Goal: Communication & Community: Answer question/provide support

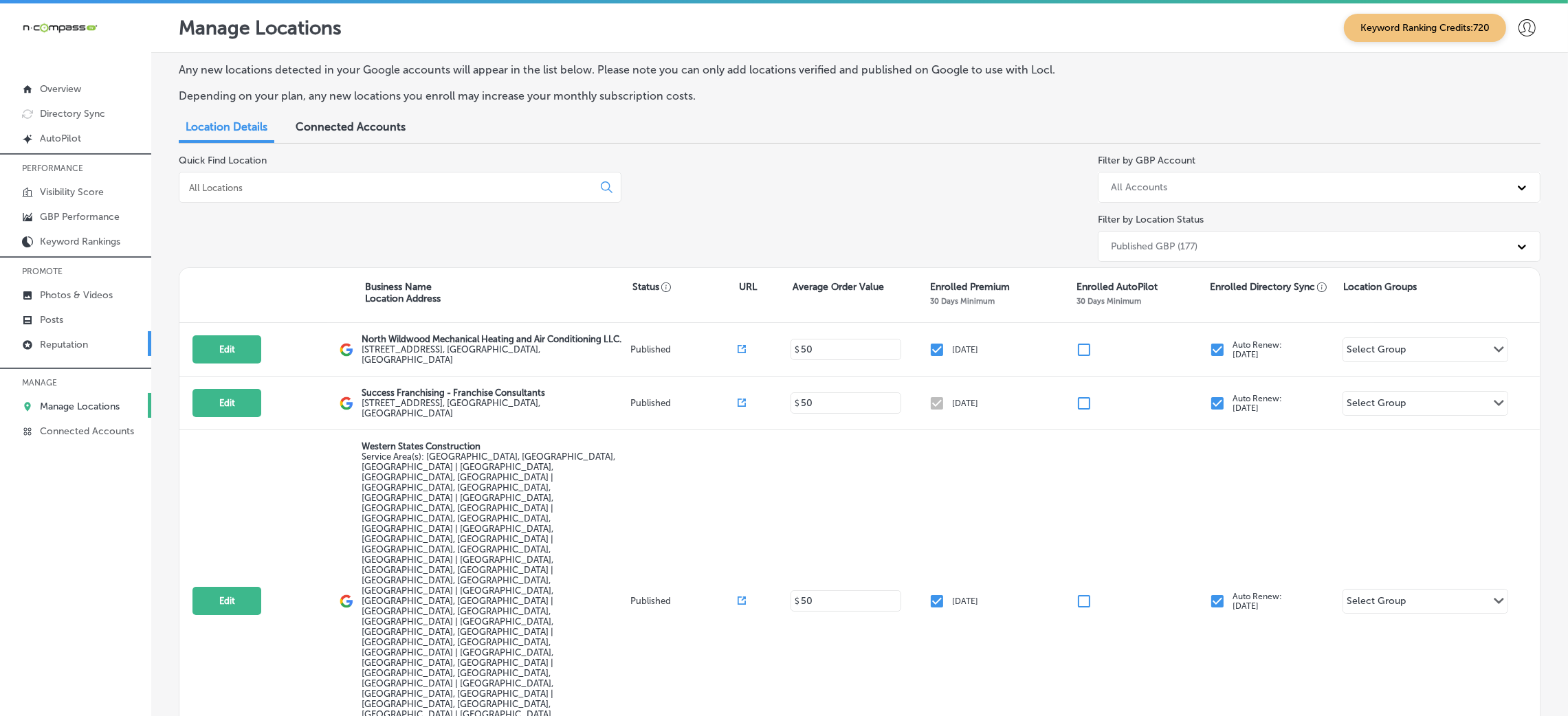
click at [49, 332] on link "Reputation" at bounding box center [75, 344] width 152 height 25
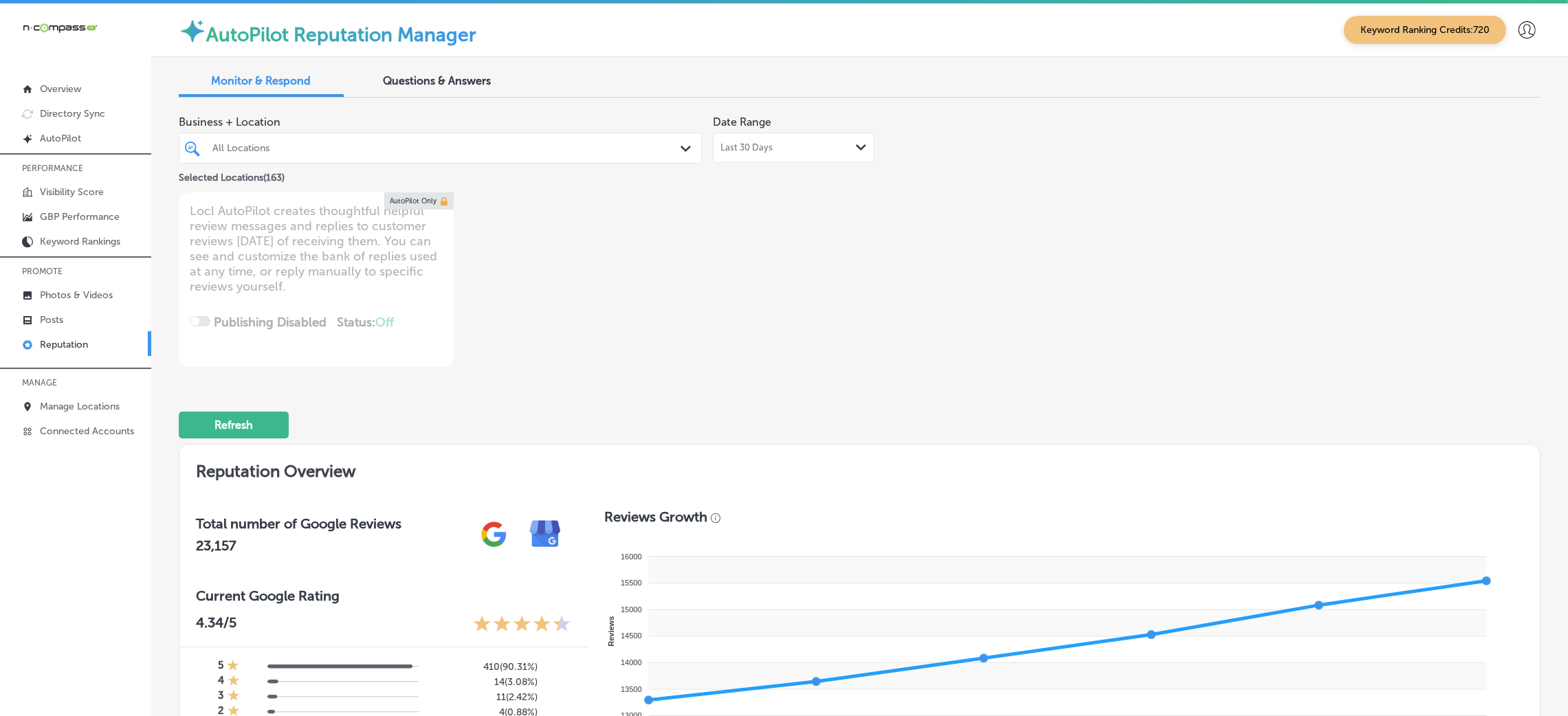
click at [824, 398] on div "Refresh" at bounding box center [860, 419] width 1362 height 72
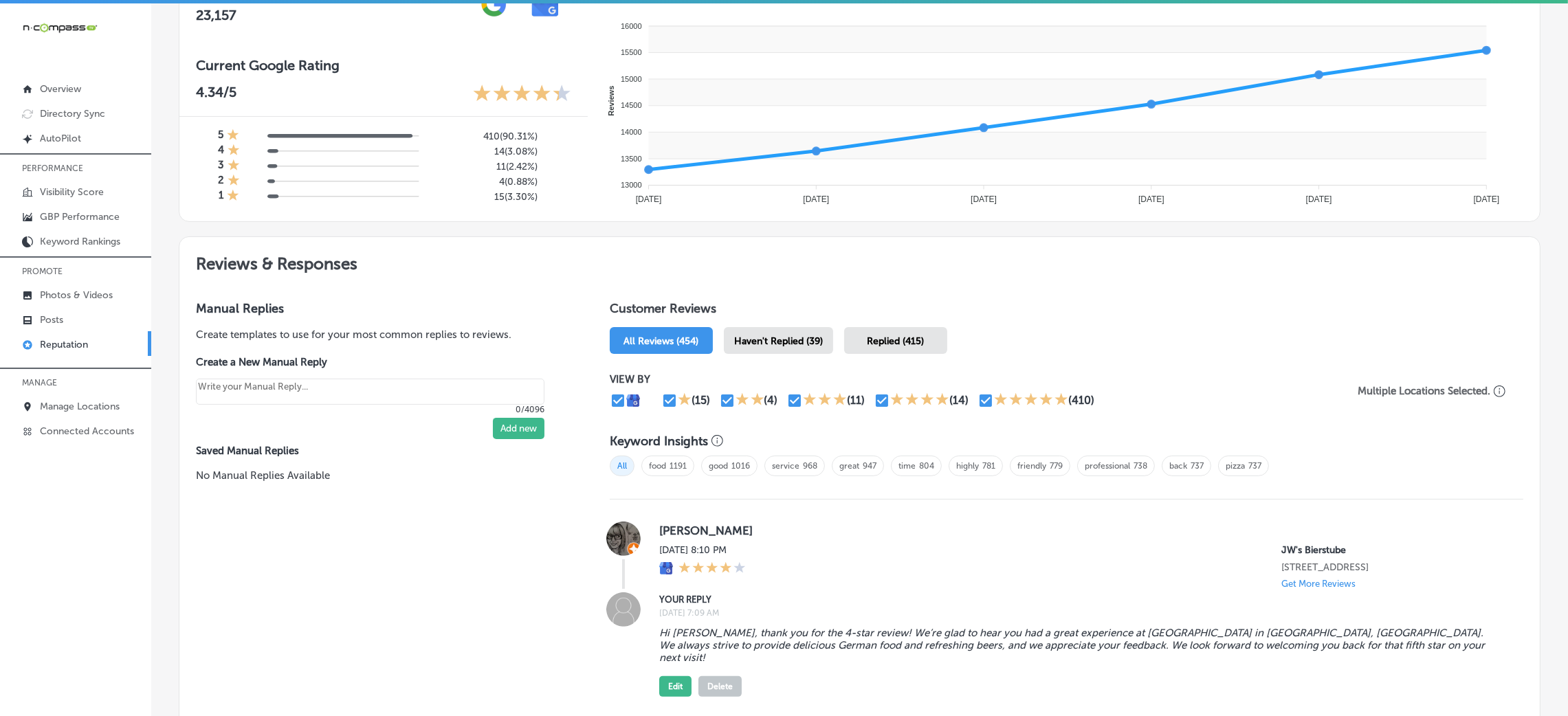
scroll to position [532, 0]
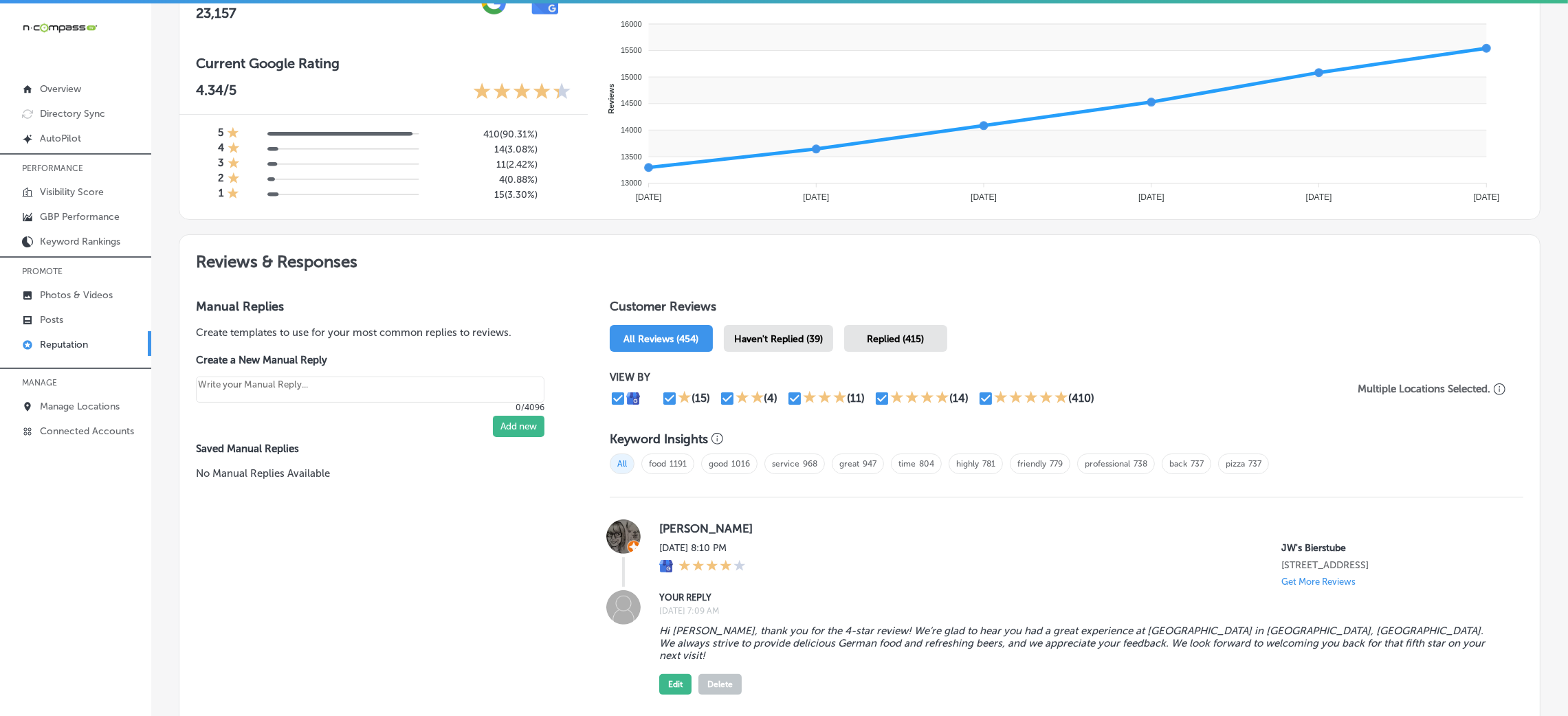
click at [772, 358] on div "VIEW BY (15) (4) (11) (14) (410) Multiple Locations Selected." at bounding box center [1067, 388] width 914 height 63
click at [766, 329] on div "Haven't Replied (39)" at bounding box center [778, 339] width 109 height 27
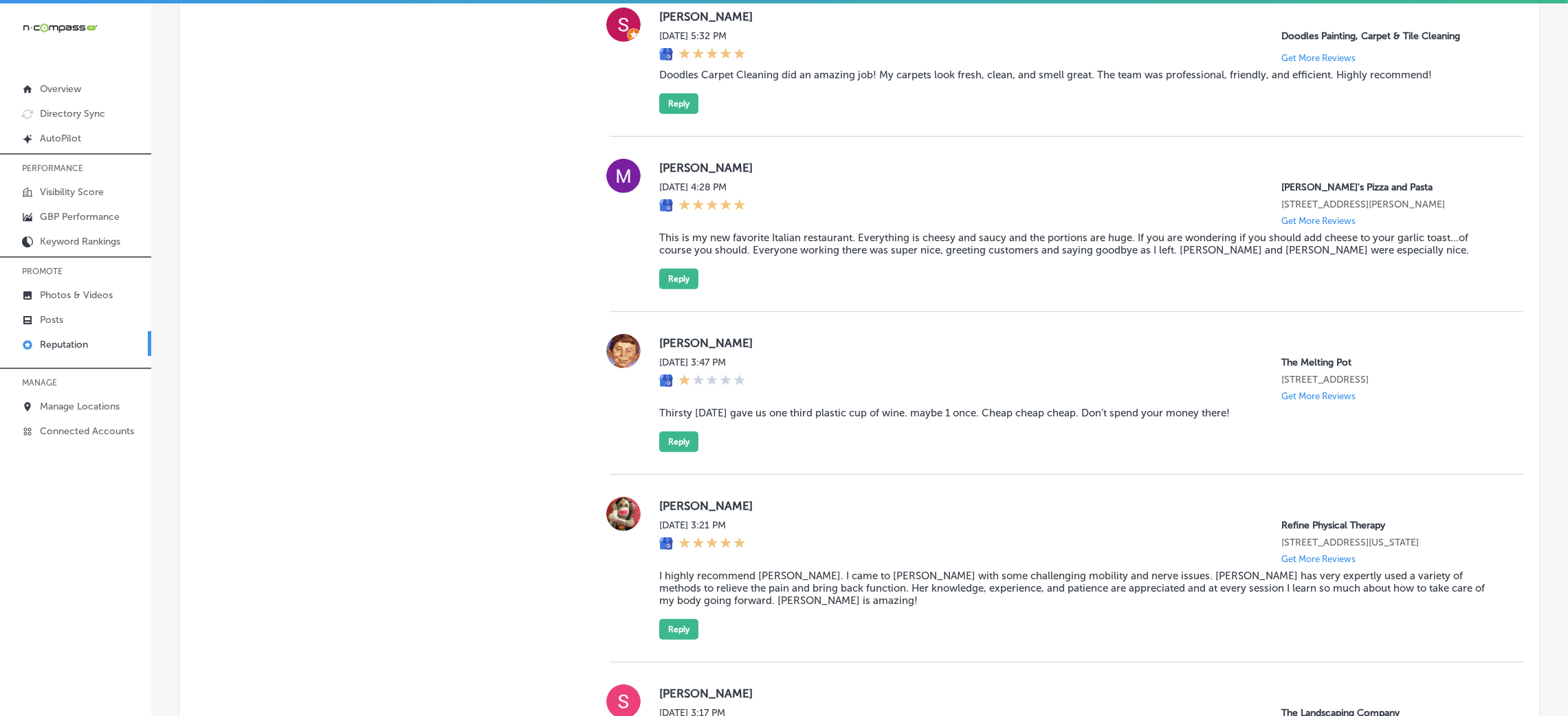
scroll to position [1236, 0]
click at [691, 111] on button "Reply" at bounding box center [678, 100] width 40 height 20
type textarea "x"
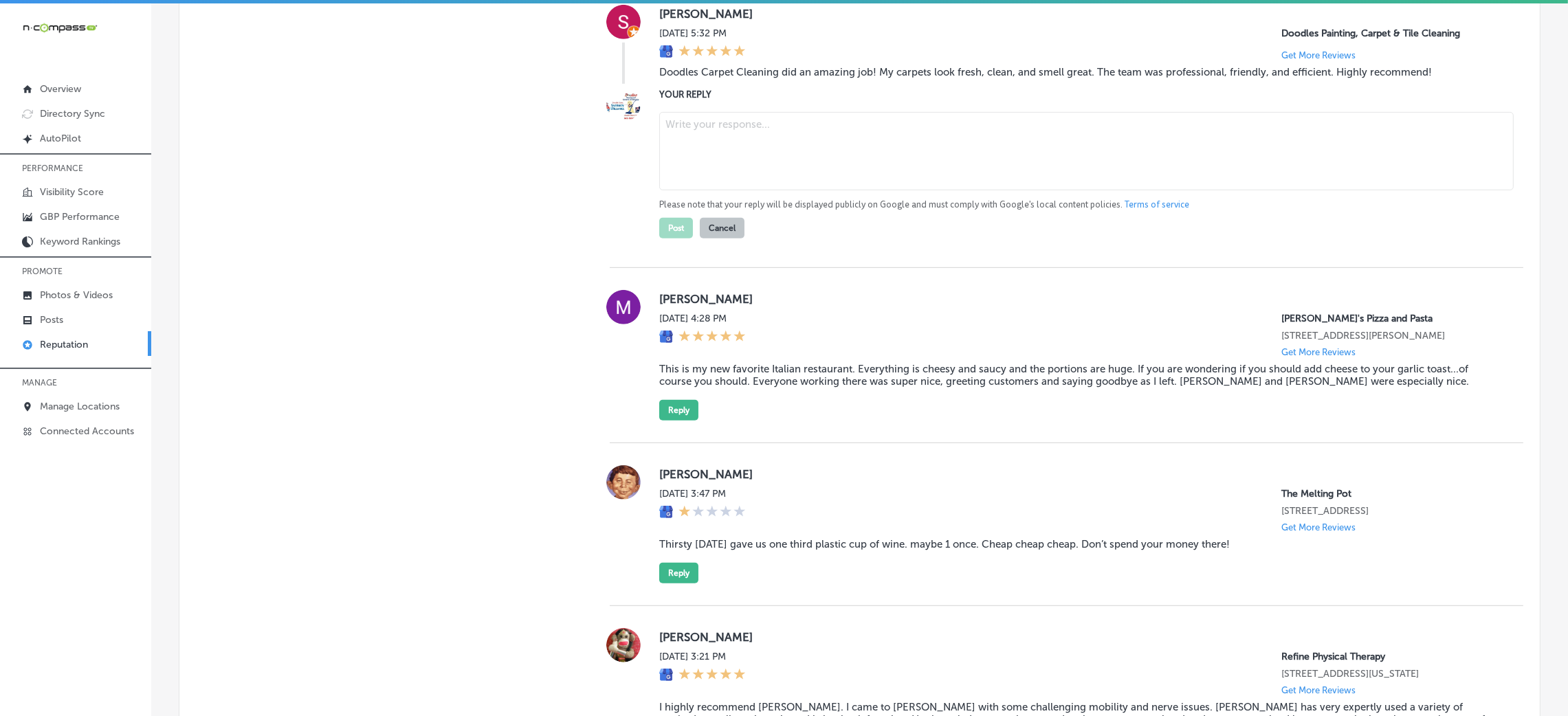
click at [673, 78] on blockquote "Doodles Carpet Cleaning did an amazing job! My carpets look fresh, clean, and s…" at bounding box center [1080, 72] width 842 height 13
copy blockquote "Doodles Carpet Cleaning did an amazing job! My carpets look fresh, clean, and s…"
click at [786, 134] on textarea at bounding box center [1086, 151] width 854 height 78
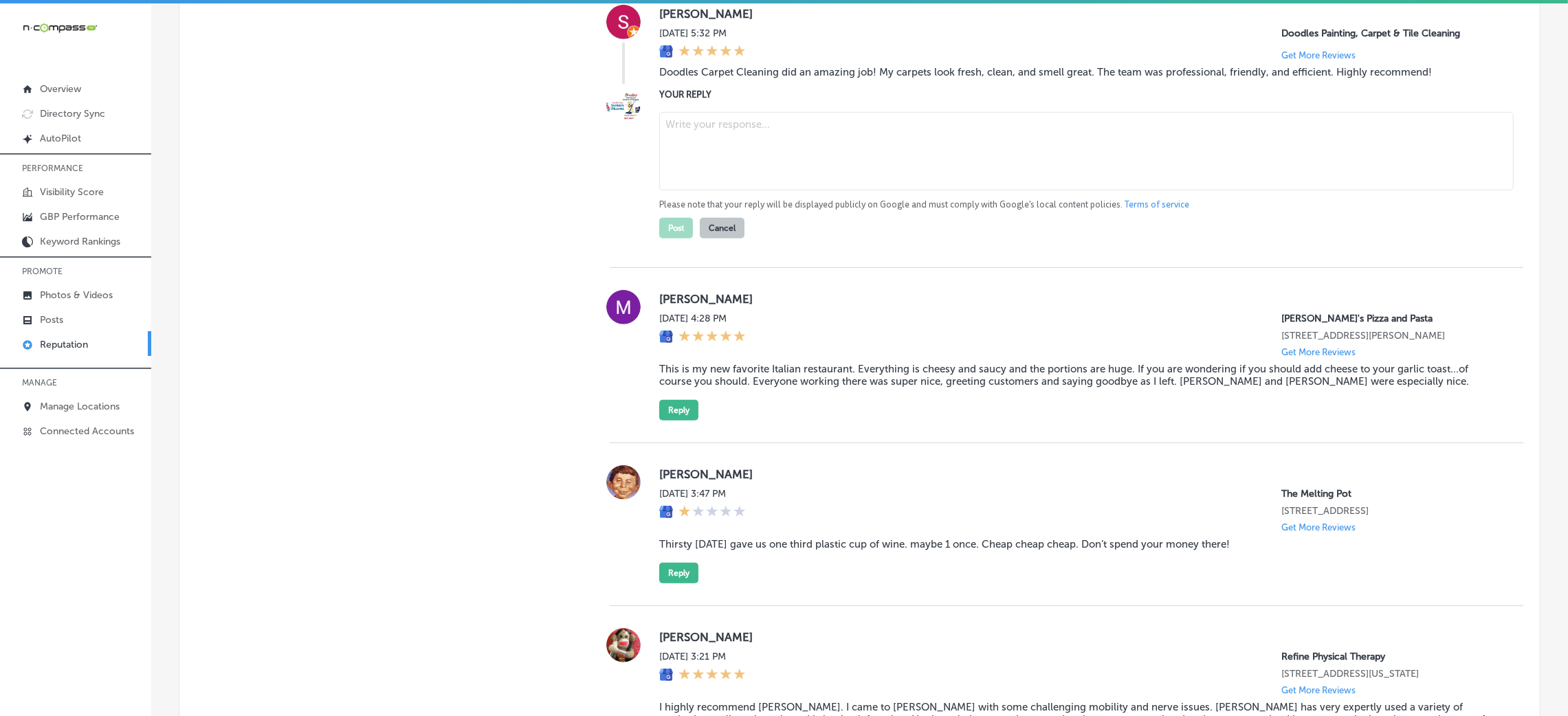
click at [733, 166] on textarea at bounding box center [1086, 151] width 854 height 78
paste textarea "Thank you for the kind words, [Reviewer’s Name]! We’re so glad to hear that Doo…"
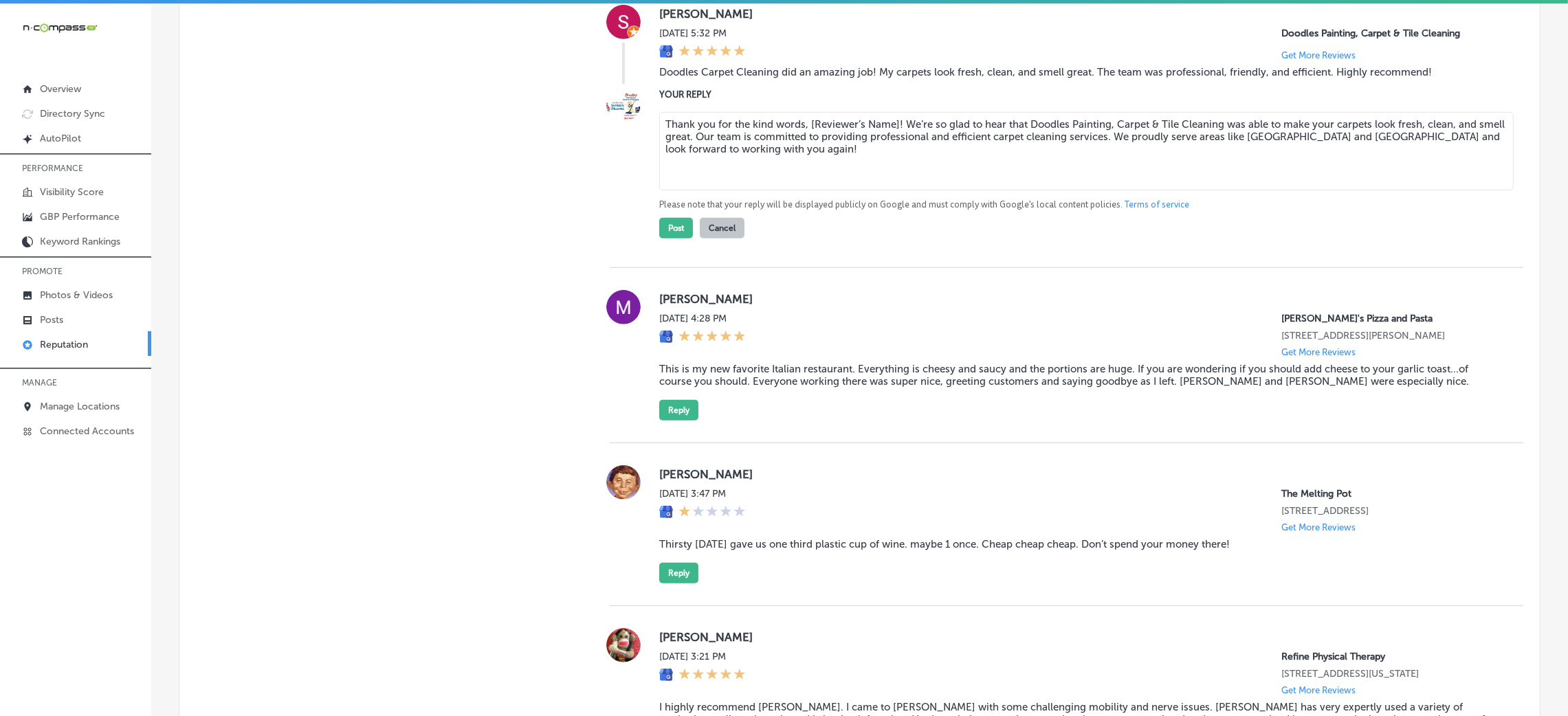
drag, startPoint x: 807, startPoint y: 136, endPoint x: 895, endPoint y: 138, distance: 88.0
click at [895, 138] on textarea "Thank you for the kind words, [Reviewer’s Name]! We’re so glad to hear that Doo…" at bounding box center [1086, 151] width 854 height 78
type textarea "Thank you for the kind words, [PERSON_NAME]! We’re so glad to hear that Doodles…"
click at [678, 234] on button "Post" at bounding box center [675, 228] width 34 height 20
type textarea "x"
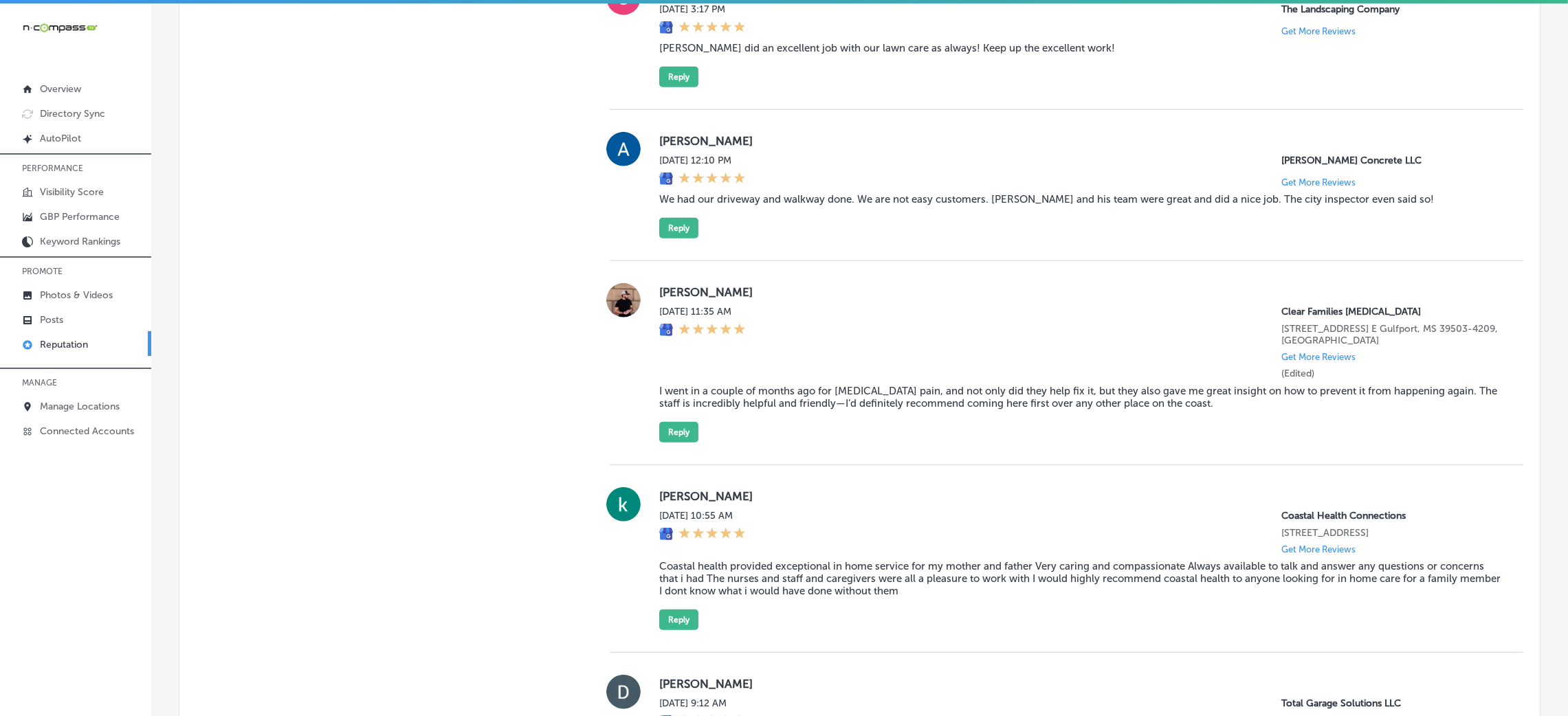
scroll to position [1787, 0]
click at [761, 53] on blockquote "[PERSON_NAME] did an excellent job with our lawn care as always! Keep up the ex…" at bounding box center [1080, 46] width 842 height 13
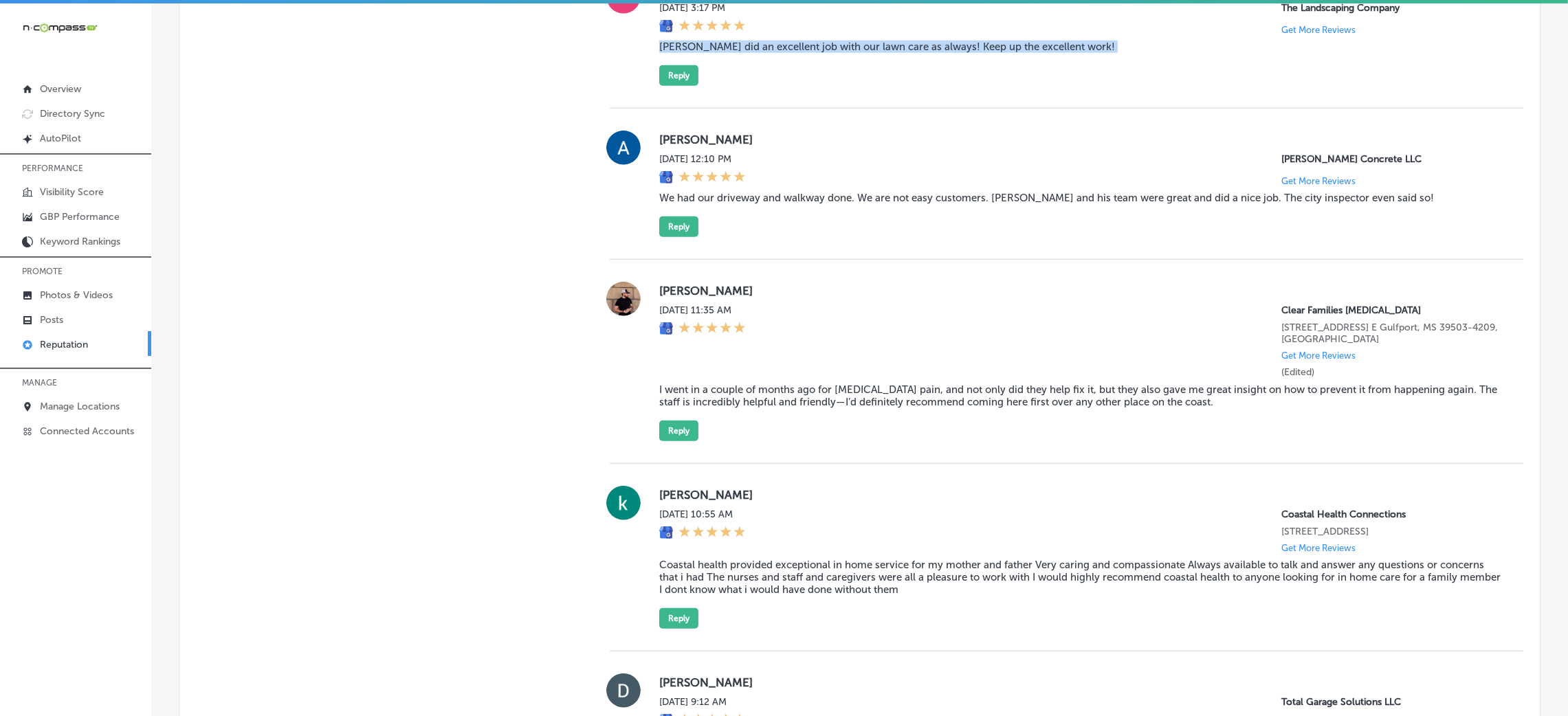
click at [761, 53] on blockquote "[PERSON_NAME] did an excellent job with our lawn care as always! Keep up the ex…" at bounding box center [1080, 46] width 842 height 13
copy blockquote "[PERSON_NAME] did an excellent job with our lawn care as always! Keep up the ex…"
click at [671, 86] on button "Reply" at bounding box center [678, 75] width 40 height 20
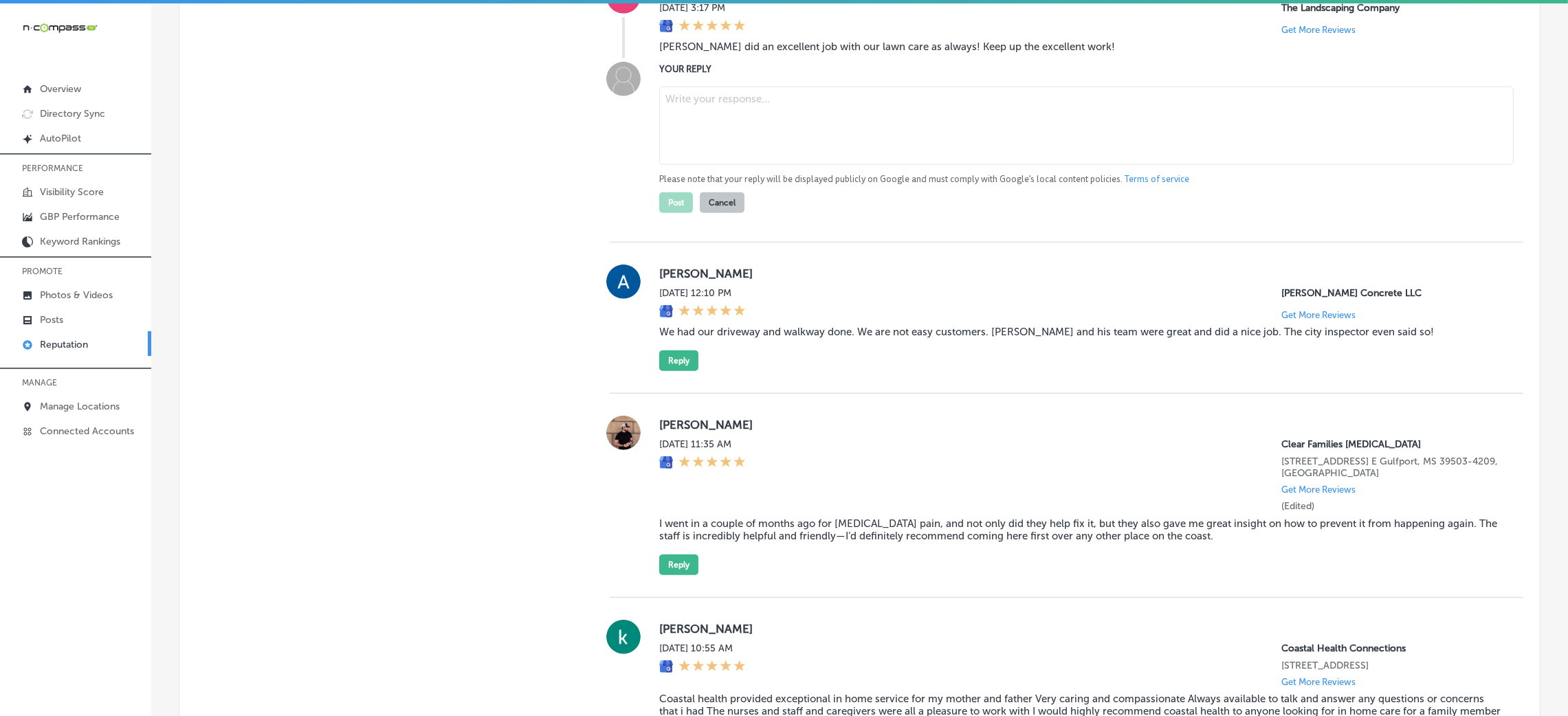
click at [757, 135] on textarea at bounding box center [1086, 126] width 854 height 78
click at [730, 143] on textarea at bounding box center [1086, 126] width 854 height 78
paste textarea "Thank you for the great review, [Reviewer Name]! We’re so happy to hear that [P…"
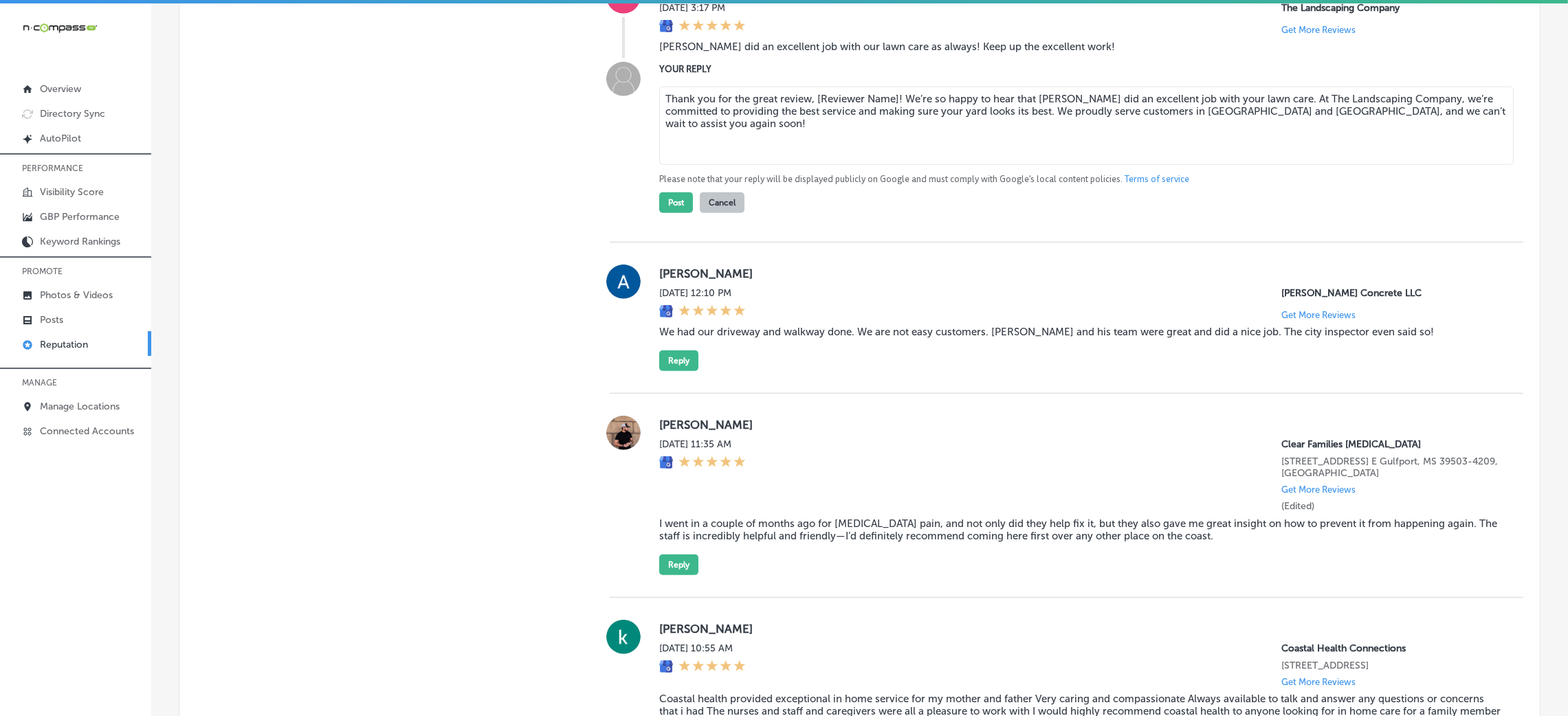
drag, startPoint x: 812, startPoint y: 135, endPoint x: 893, endPoint y: 137, distance: 81.0
click at [893, 137] on textarea "Thank you for the great review, [Reviewer Name]! We’re so happy to hear that [P…" at bounding box center [1086, 126] width 854 height 78
type textarea "Thank you for the great review, [PERSON_NAME]! We’re so happy to hear that [PER…"
click at [673, 214] on button "Post" at bounding box center [675, 202] width 34 height 20
type textarea "x"
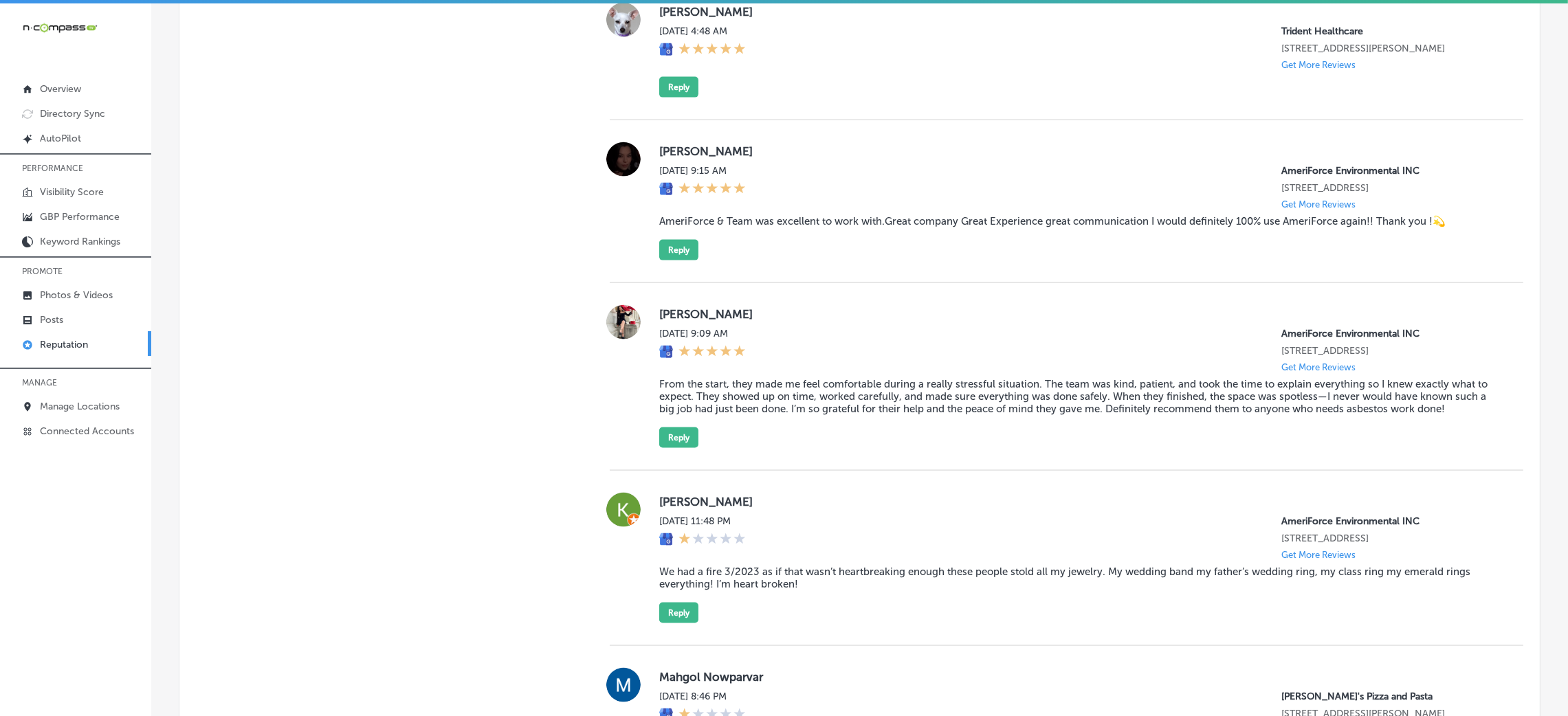
scroll to position [2883, 0]
click at [668, 97] on button "Reply" at bounding box center [678, 85] width 40 height 20
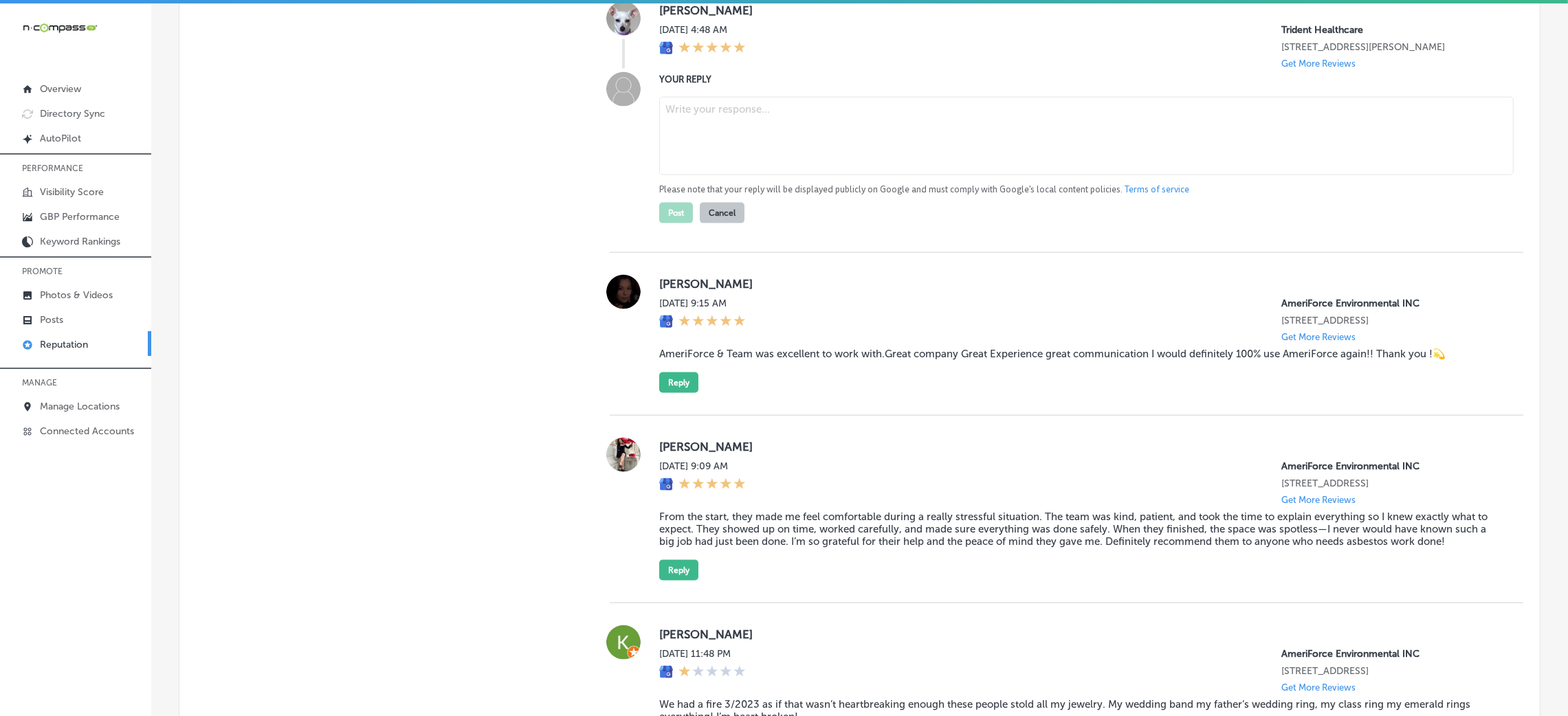
click at [828, 175] on textarea at bounding box center [1086, 135] width 854 height 78
click at [1247, 175] on textarea at bounding box center [1086, 135] width 854 height 78
click at [812, 175] on textarea at bounding box center [1086, 135] width 854 height 78
click at [759, 175] on textarea at bounding box center [1086, 135] width 854 height 78
click at [1003, 175] on textarea at bounding box center [1086, 135] width 854 height 78
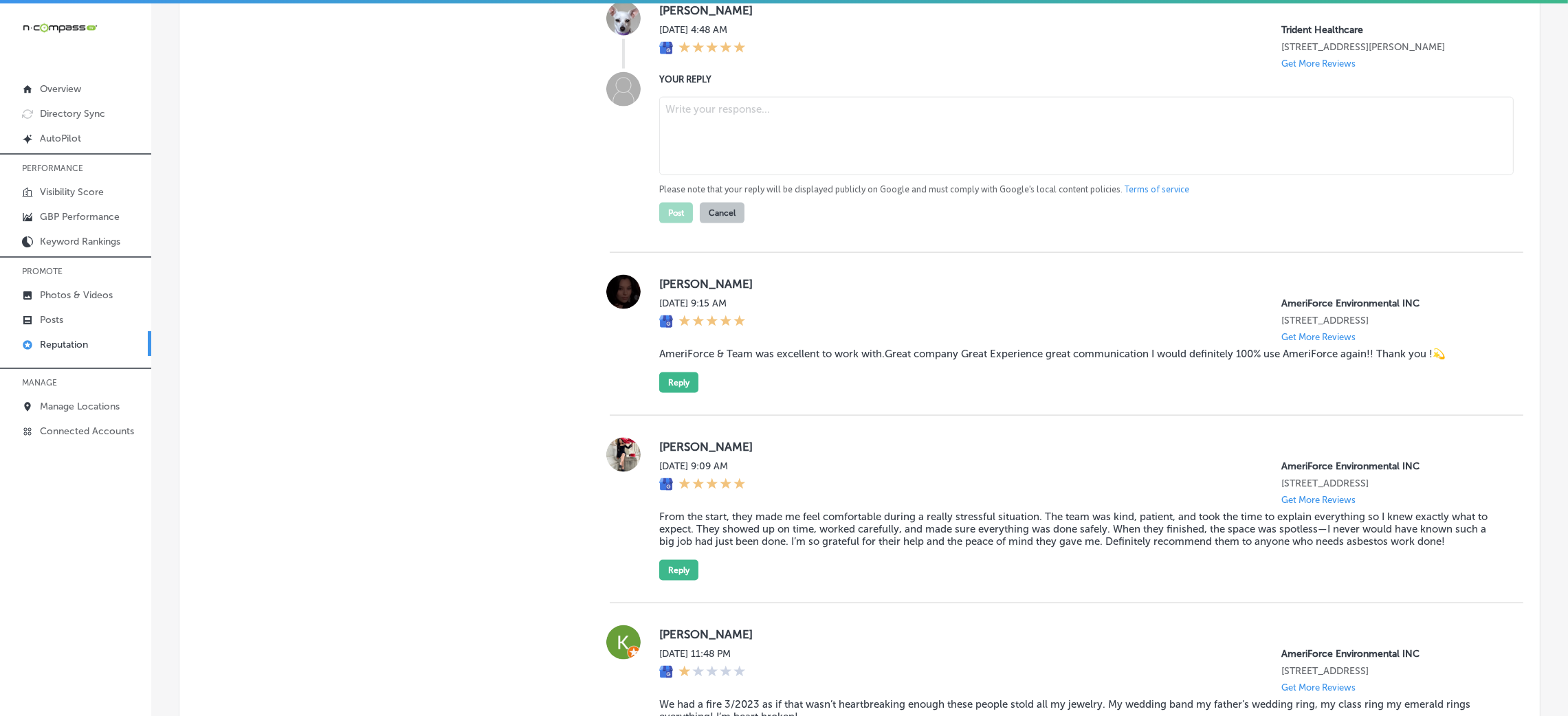
click at [986, 175] on textarea at bounding box center [1086, 135] width 854 height 78
paste textarea "Thank you for the wonderful 5-star review! We're so happy to hear that you had …"
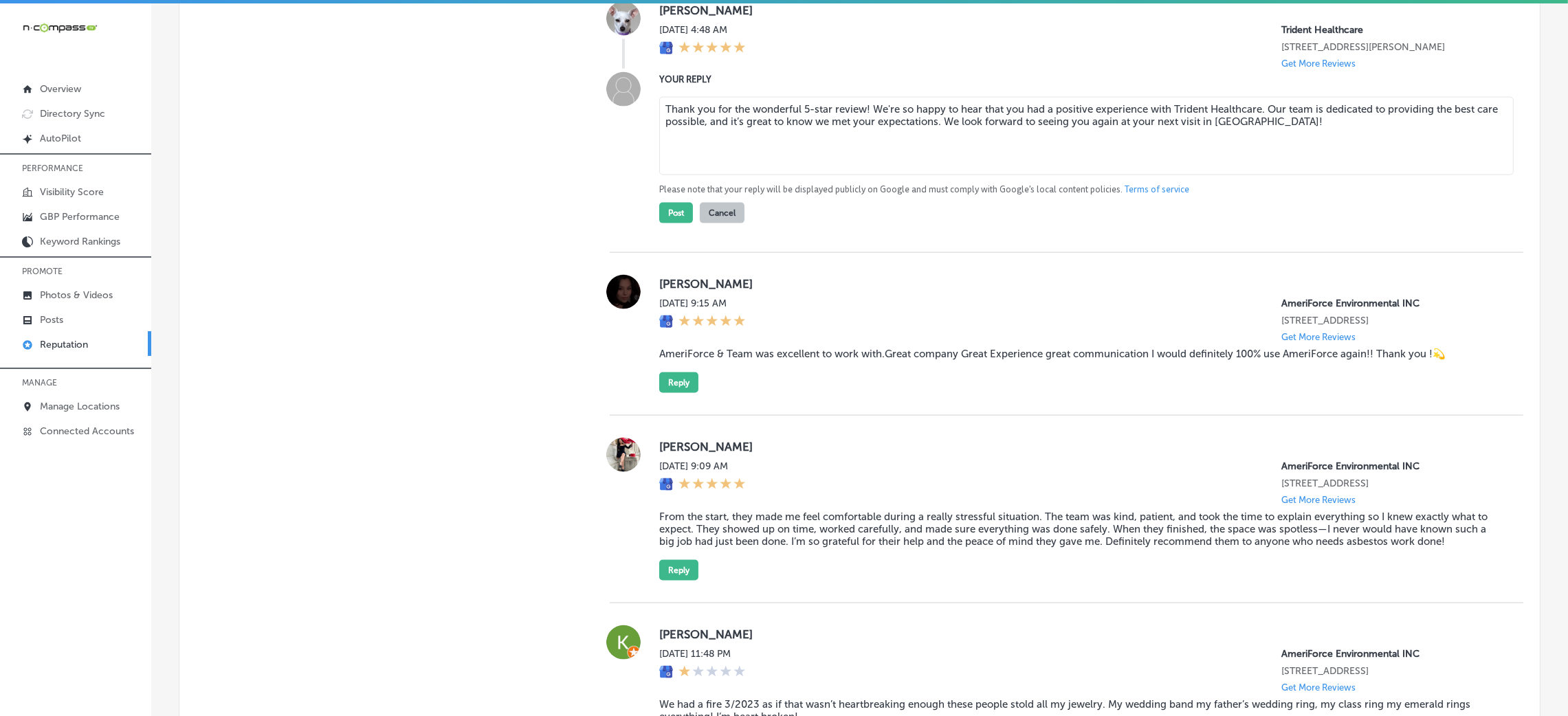
click at [857, 168] on textarea "Thank you for the wonderful 5-star review! We're so happy to hear that you had …" at bounding box center [1086, 135] width 854 height 78
click at [1352, 175] on textarea "Thank you for the wonderful 5-star review! We're so happy to hear that you had …" at bounding box center [1086, 135] width 854 height 78
type textarea "Thank you for the wonderful 5-star review! We're so happy to hear that you had …"
click at [652, 223] on div "YOUR REPLY Thank you for the wonderful 5-star review! We're so happy to hear th…" at bounding box center [1067, 148] width 914 height 152
click at [659, 223] on button "Post" at bounding box center [675, 213] width 34 height 20
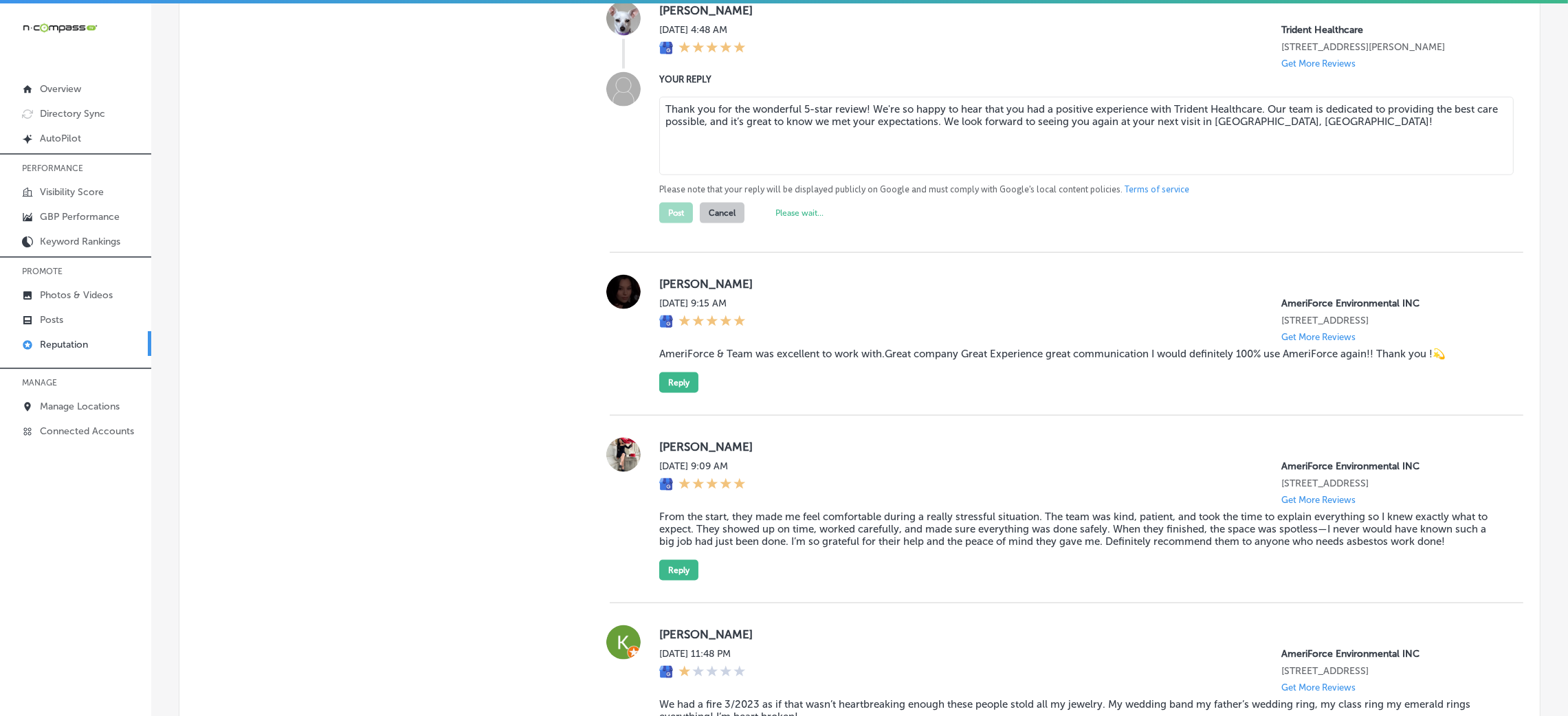
type textarea "x"
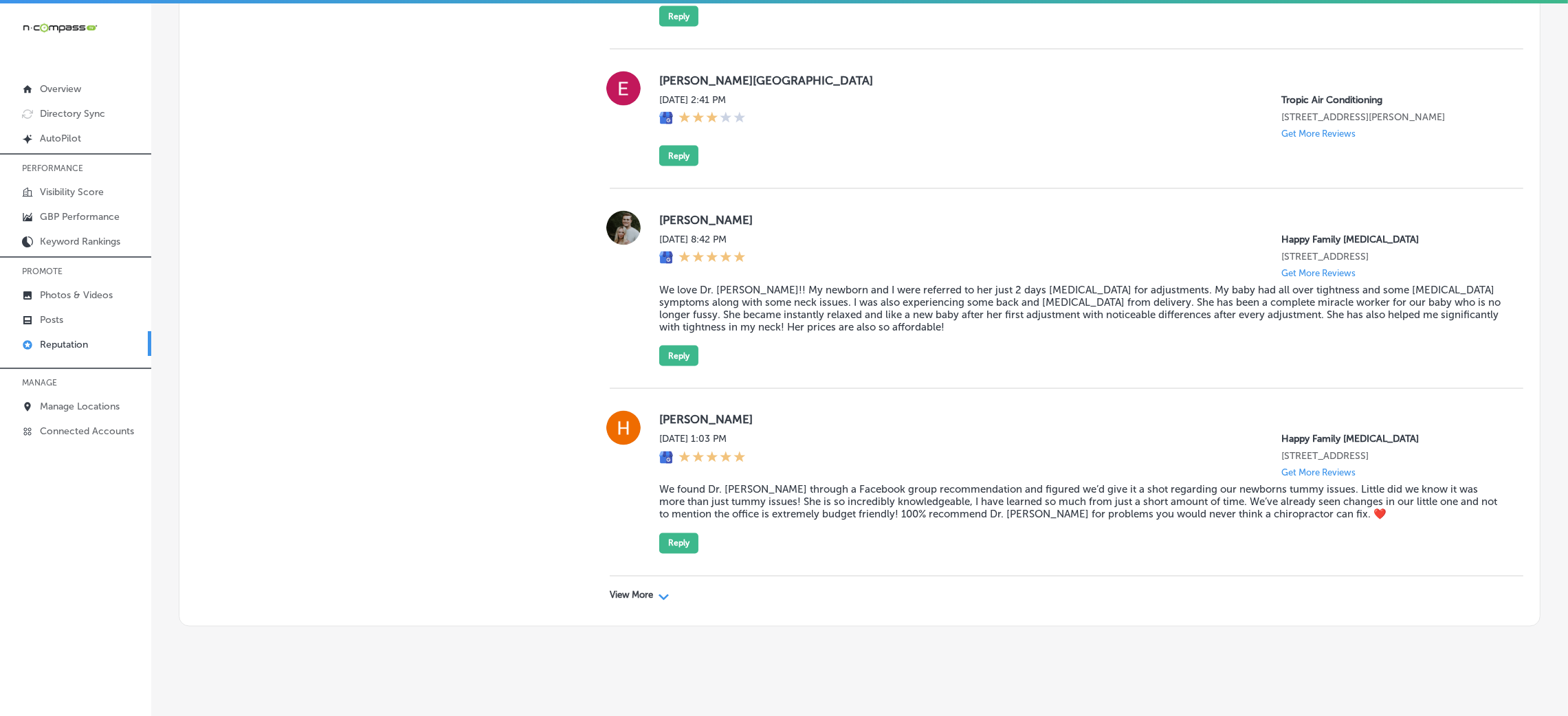
scroll to position [3534, 0]
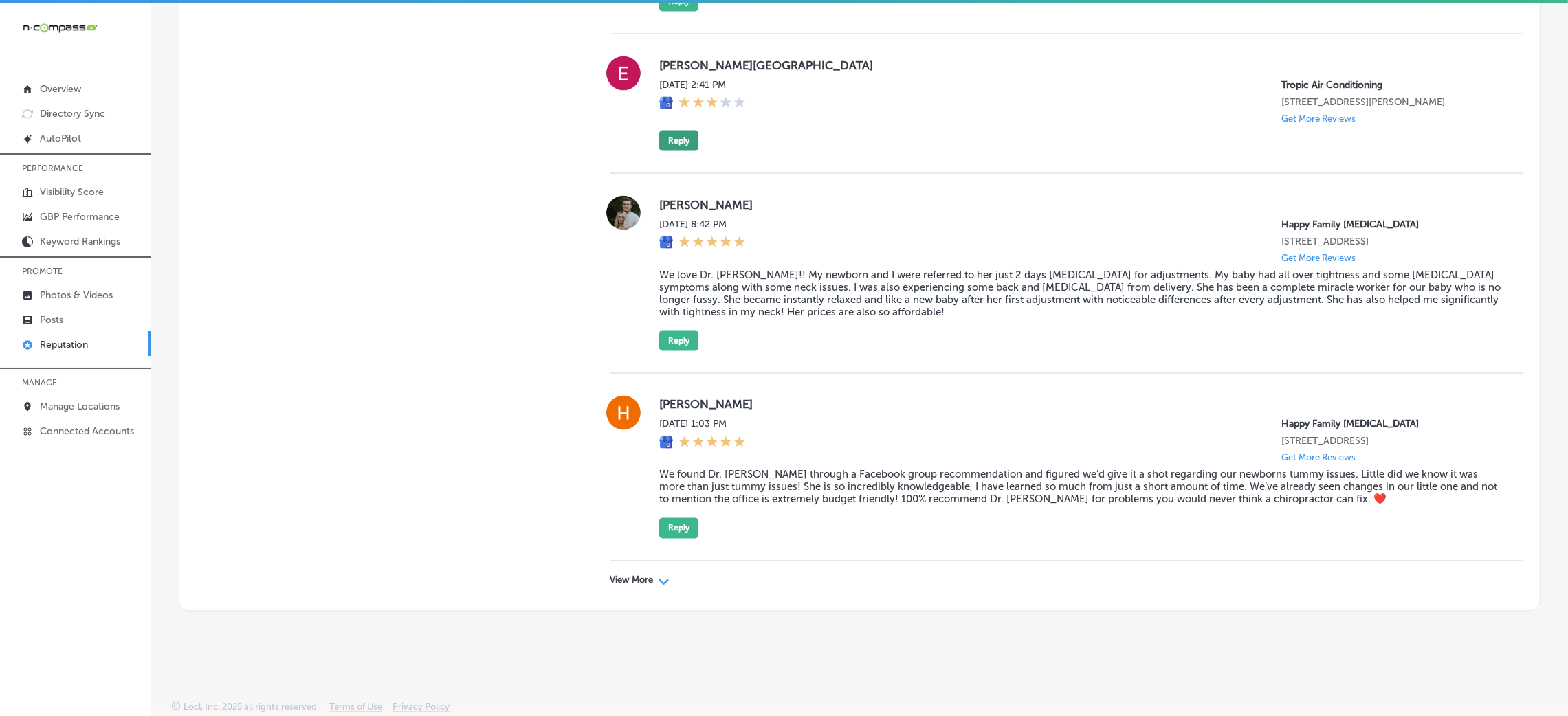
click at [670, 152] on button "Reply" at bounding box center [678, 140] width 40 height 20
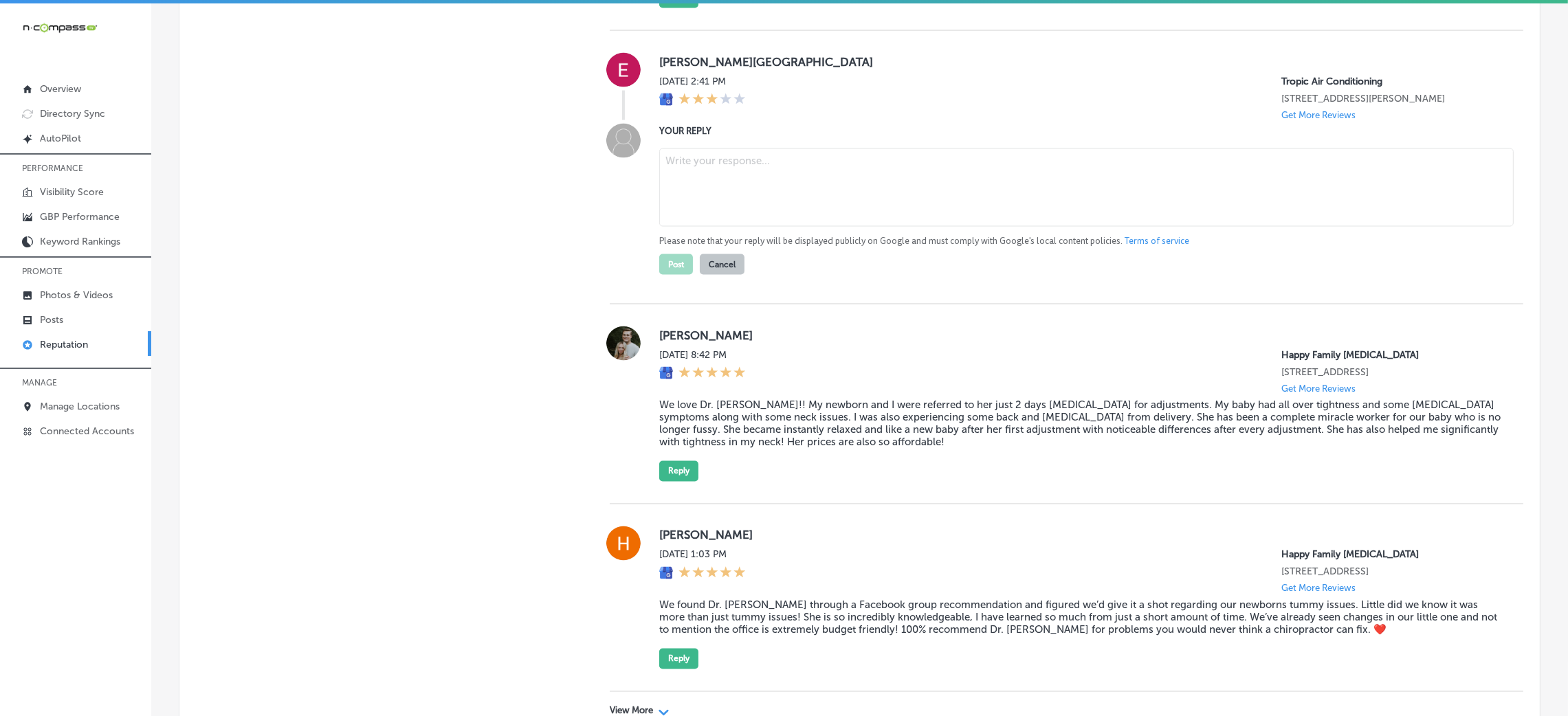
click at [859, 227] on textarea at bounding box center [1086, 187] width 854 height 78
paste textarea "Thank you for your feedback. We’re sorry that your experience with Tropic Air i…"
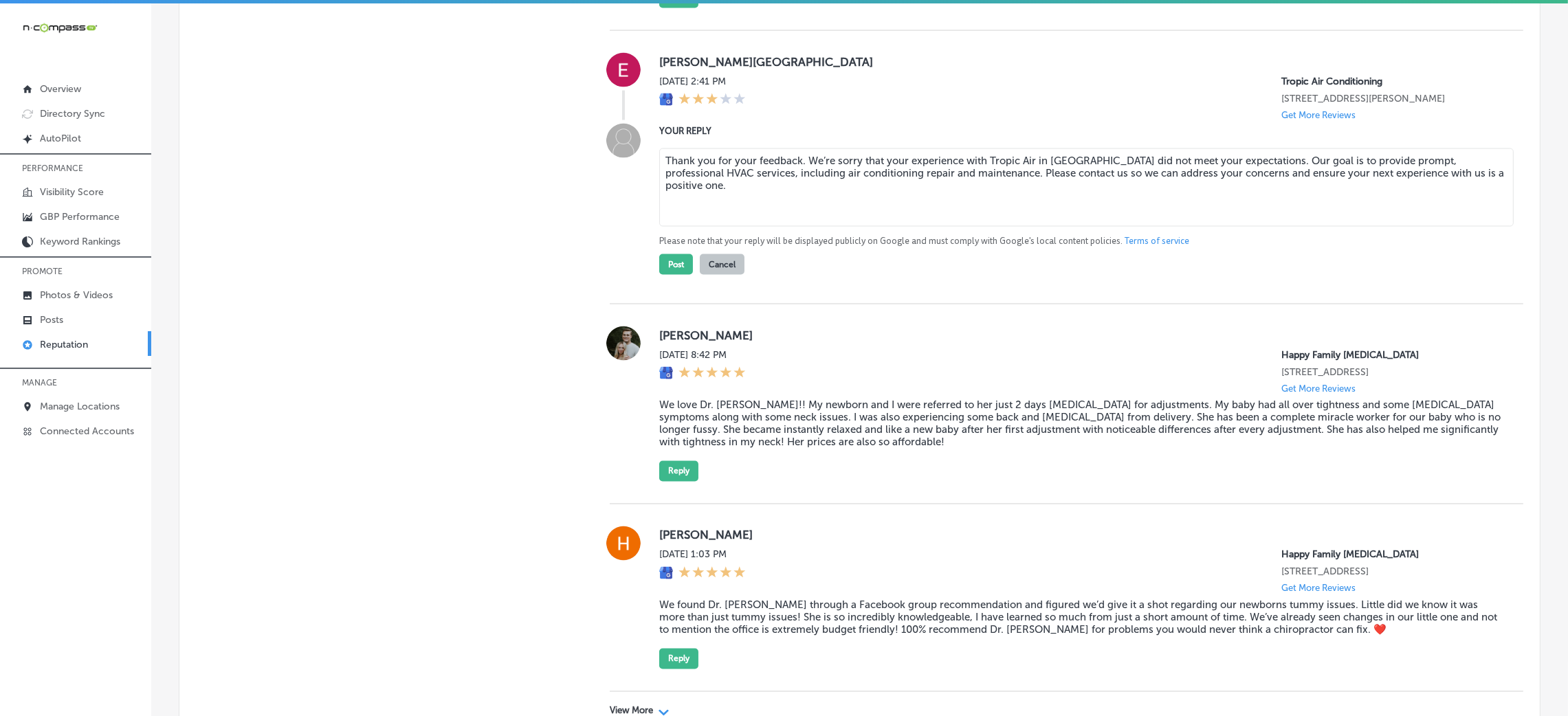
type textarea "Thank you for your feedback. We’re sorry that your experience with Tropic Air i…"
click at [869, 121] on div "[DATE] 2:41 PM Tropic Air Conditioning [STREET_ADDRESS][PERSON_NAME] Get More R…" at bounding box center [1080, 98] width 842 height 44
click at [682, 275] on button "Post" at bounding box center [675, 264] width 34 height 20
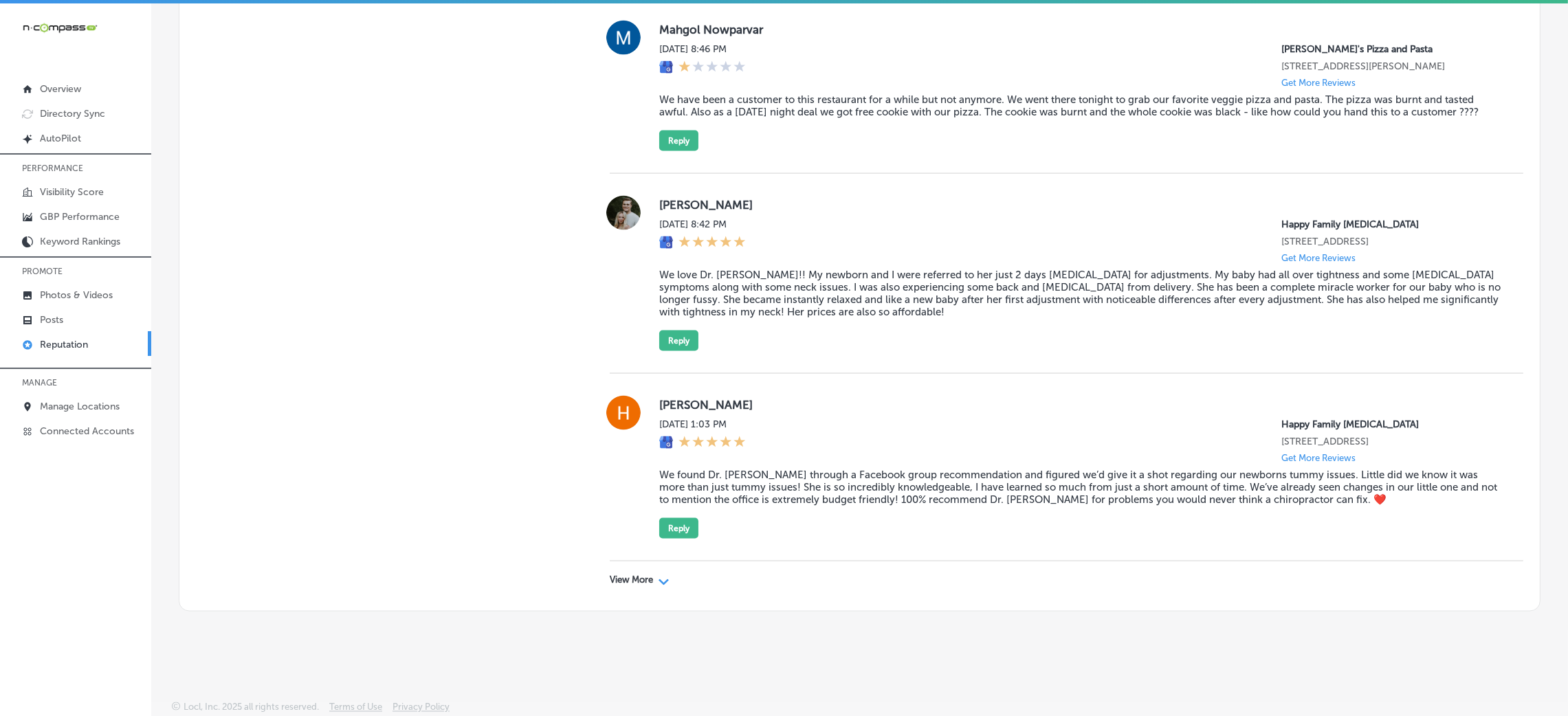
click at [636, 589] on div "View More Path Created with Sketch." at bounding box center [1067, 581] width 914 height 39
click at [636, 584] on p "View More" at bounding box center [631, 581] width 43 height 11
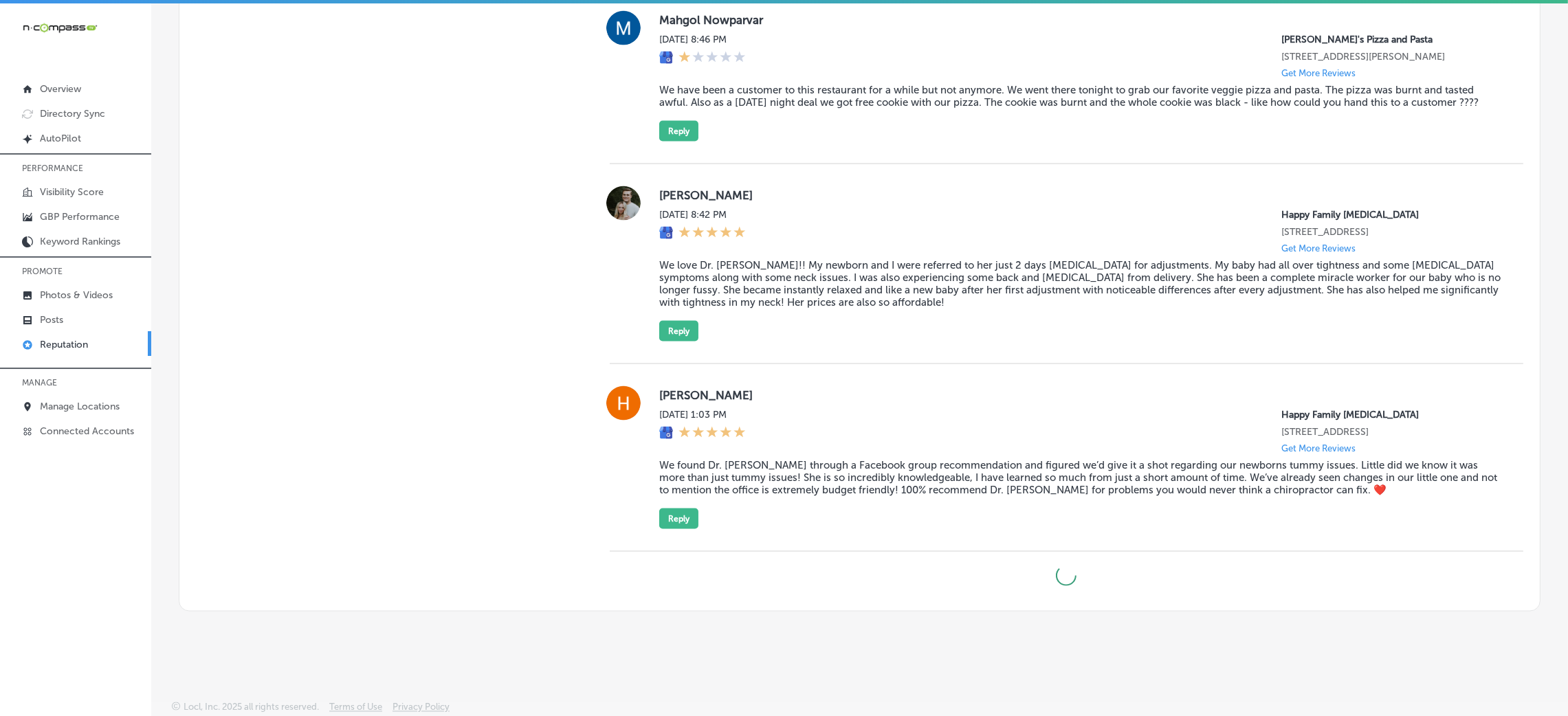
scroll to position [3492, 0]
type textarea "x"
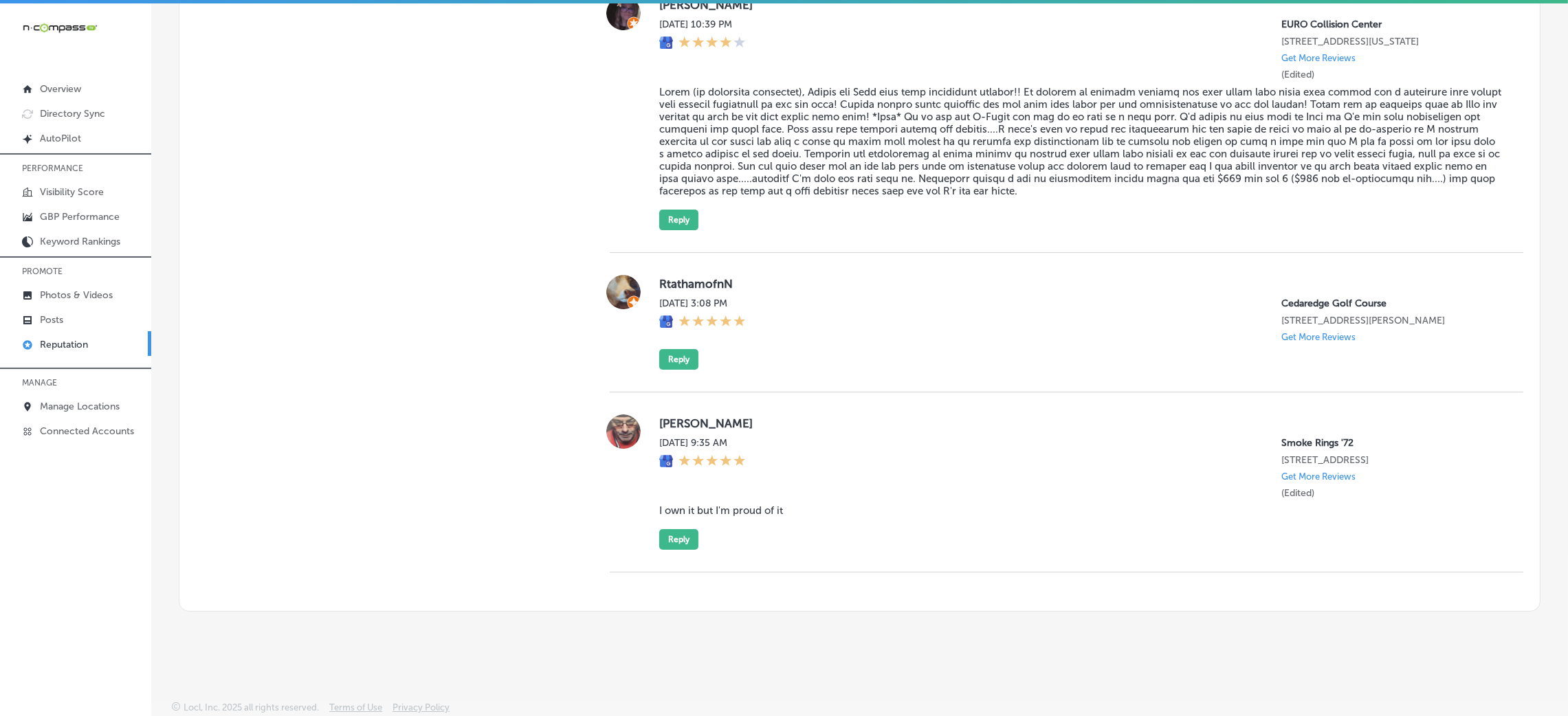
scroll to position [6949, 0]
